Goal: Find specific page/section: Find specific page/section

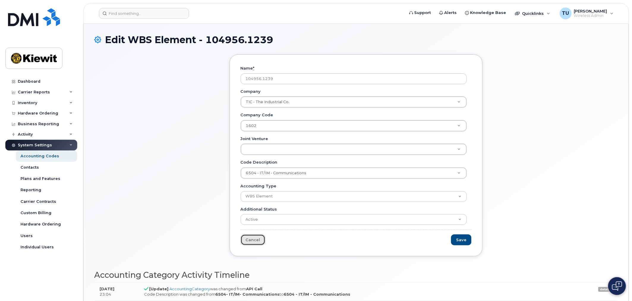
click at [254, 243] on link "Cancel" at bounding box center [253, 239] width 25 height 11
